Goal: Use online tool/utility: Use online tool/utility

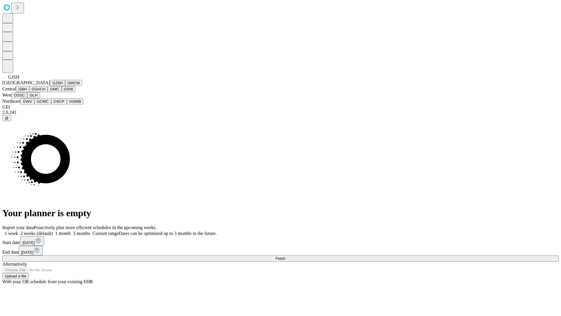
click at [50, 86] on button "GJSH" at bounding box center [57, 83] width 15 height 6
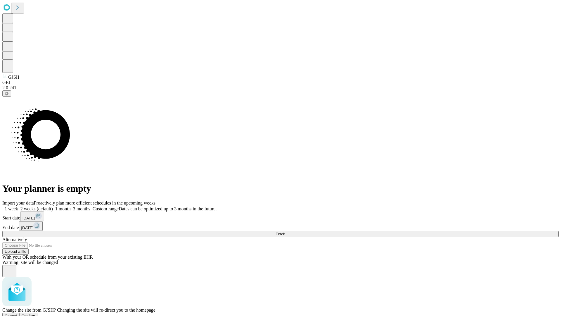
click at [35, 313] on span "Confirm" at bounding box center [29, 315] width 14 height 4
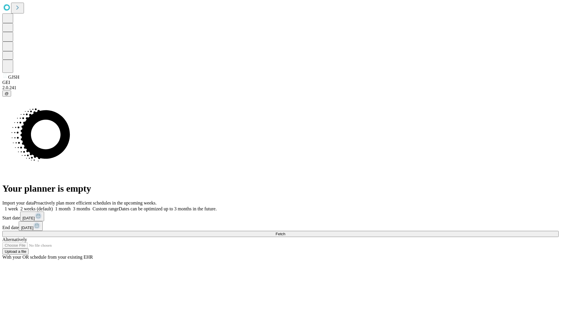
click at [53, 206] on label "2 weeks (default)" at bounding box center [35, 208] width 35 height 5
click at [285, 231] on span "Fetch" at bounding box center [281, 233] width 10 height 4
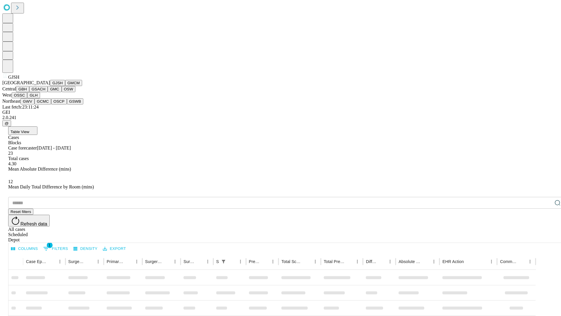
click at [65, 86] on button "GMCM" at bounding box center [73, 83] width 17 height 6
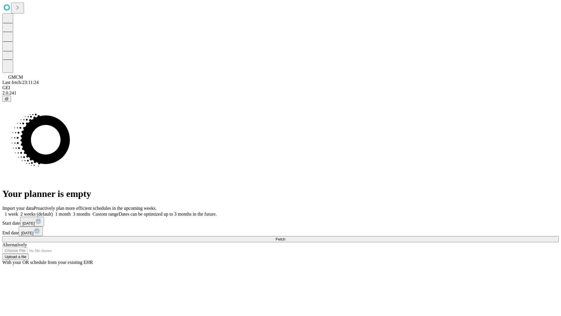
click at [53, 211] on label "2 weeks (default)" at bounding box center [35, 213] width 35 height 5
click at [285, 237] on span "Fetch" at bounding box center [281, 239] width 10 height 4
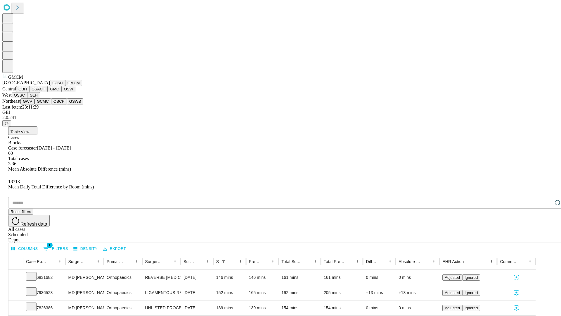
click at [29, 92] on button "GBH" at bounding box center [22, 89] width 13 height 6
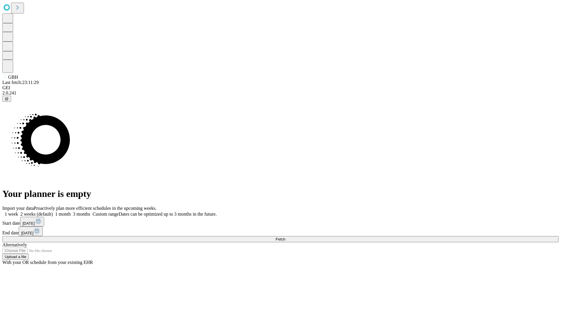
click at [53, 211] on label "2 weeks (default)" at bounding box center [35, 213] width 35 height 5
click at [285, 237] on span "Fetch" at bounding box center [281, 239] width 10 height 4
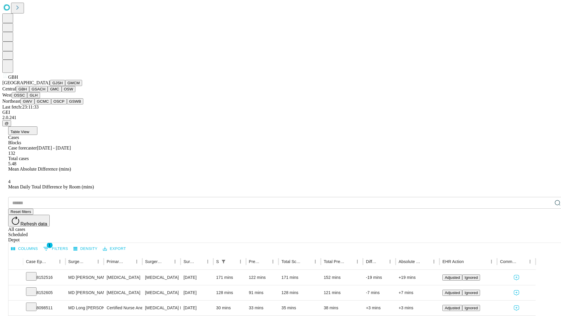
click at [45, 92] on button "GSACH" at bounding box center [38, 89] width 18 height 6
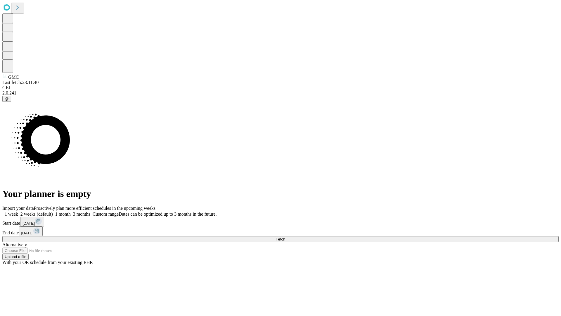
click at [53, 211] on label "2 weeks (default)" at bounding box center [35, 213] width 35 height 5
click at [285, 237] on span "Fetch" at bounding box center [281, 239] width 10 height 4
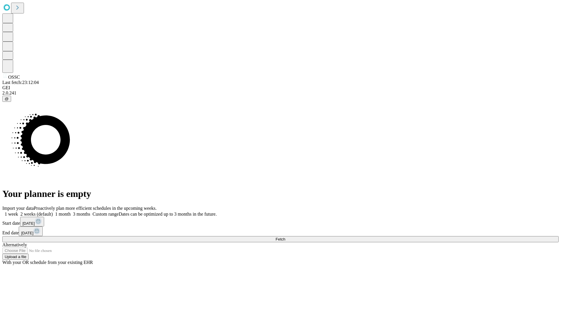
click at [53, 211] on label "2 weeks (default)" at bounding box center [35, 213] width 35 height 5
click at [285, 237] on span "Fetch" at bounding box center [281, 239] width 10 height 4
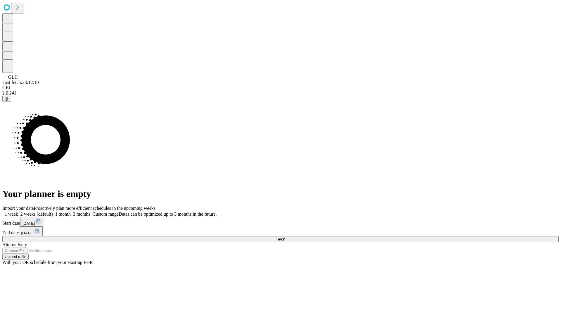
click at [53, 211] on label "2 weeks (default)" at bounding box center [35, 213] width 35 height 5
click at [285, 237] on span "Fetch" at bounding box center [281, 239] width 10 height 4
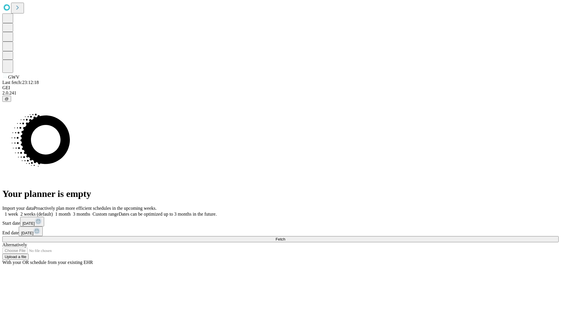
click at [53, 211] on label "2 weeks (default)" at bounding box center [35, 213] width 35 height 5
click at [285, 237] on span "Fetch" at bounding box center [281, 239] width 10 height 4
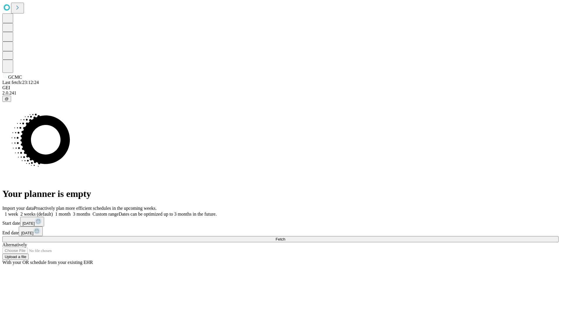
click at [53, 211] on label "2 weeks (default)" at bounding box center [35, 213] width 35 height 5
click at [285, 237] on span "Fetch" at bounding box center [281, 239] width 10 height 4
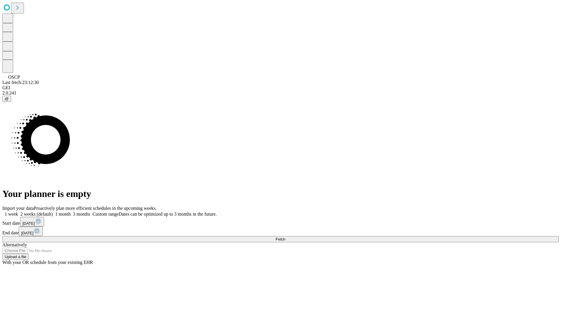
click at [53, 211] on label "2 weeks (default)" at bounding box center [35, 213] width 35 height 5
click at [285, 237] on span "Fetch" at bounding box center [281, 239] width 10 height 4
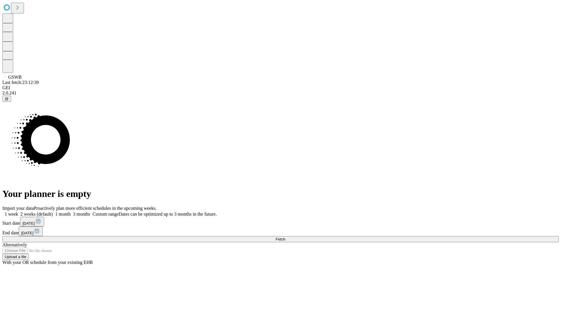
click at [53, 211] on label "2 weeks (default)" at bounding box center [35, 213] width 35 height 5
click at [285, 237] on span "Fetch" at bounding box center [281, 239] width 10 height 4
